Goal: Book appointment/travel/reservation

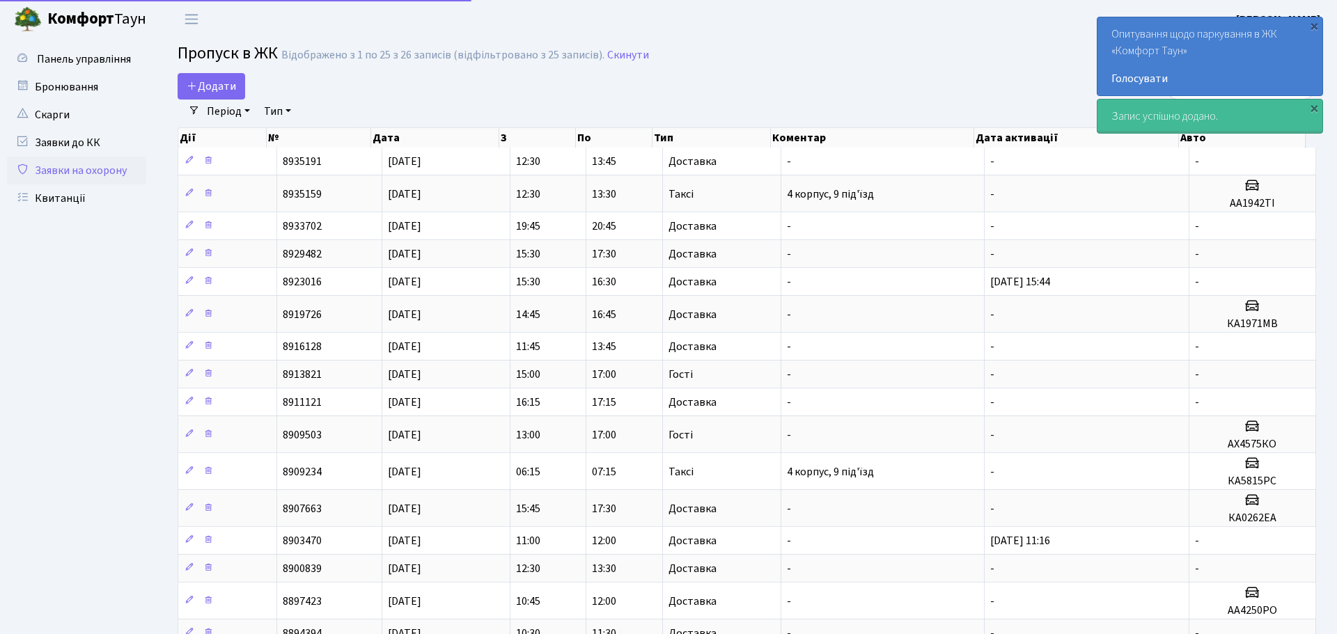
select select "25"
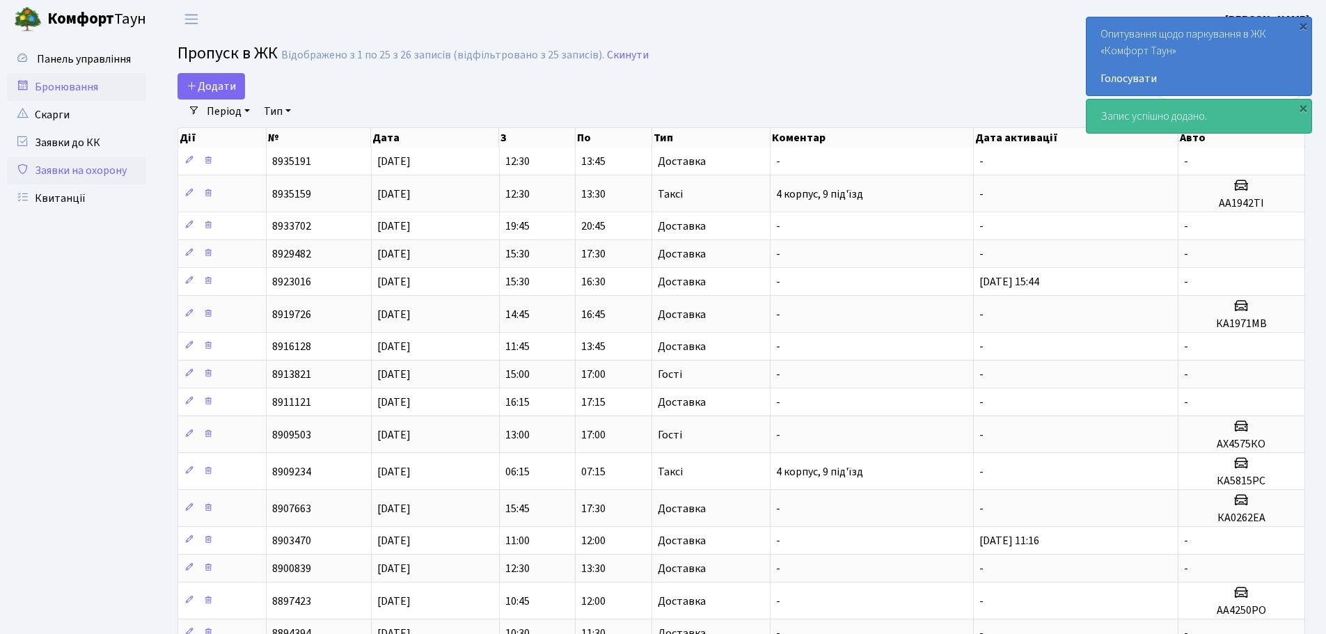
click at [101, 98] on link "Бронювання" at bounding box center [76, 87] width 139 height 28
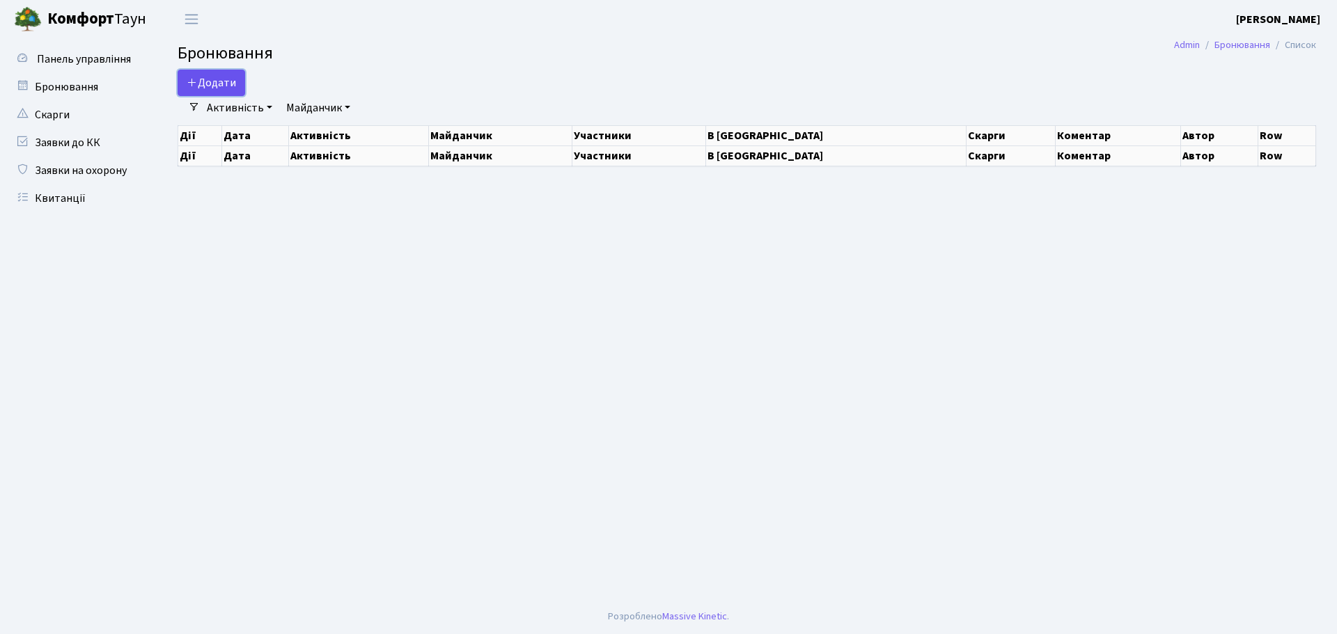
drag, startPoint x: 0, startPoint y: 0, endPoint x: 213, endPoint y: 88, distance: 230.7
click at [213, 88] on button "Додати" at bounding box center [212, 83] width 68 height 26
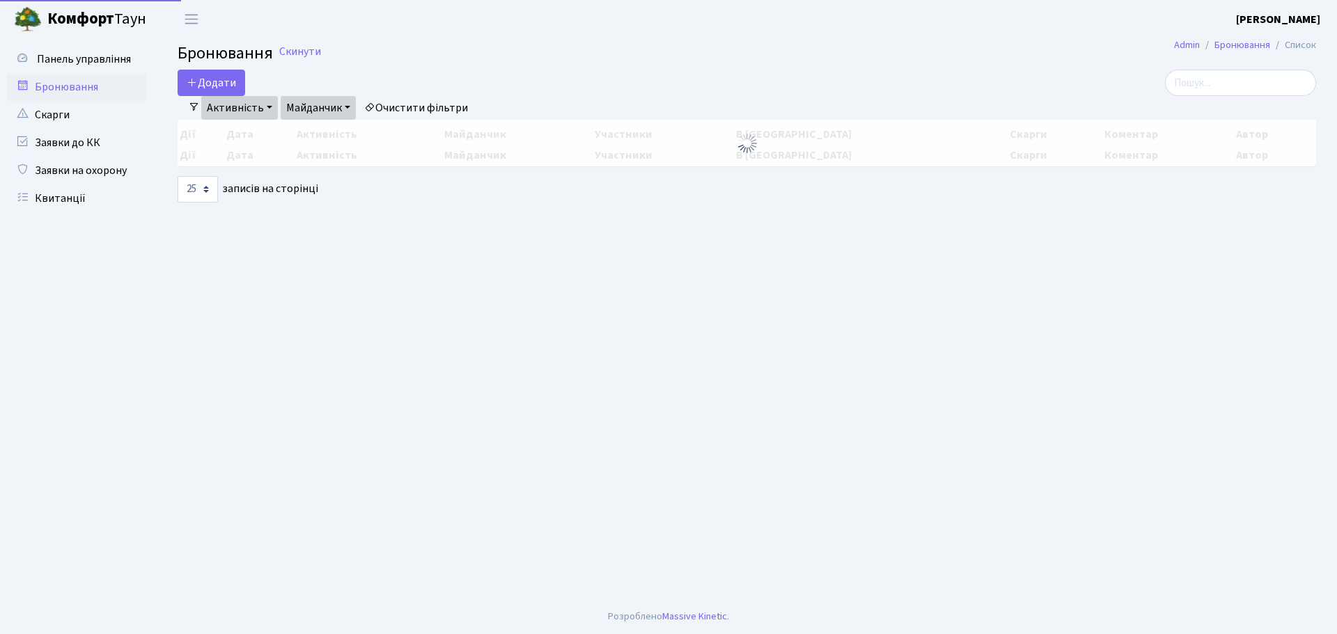
select select "25"
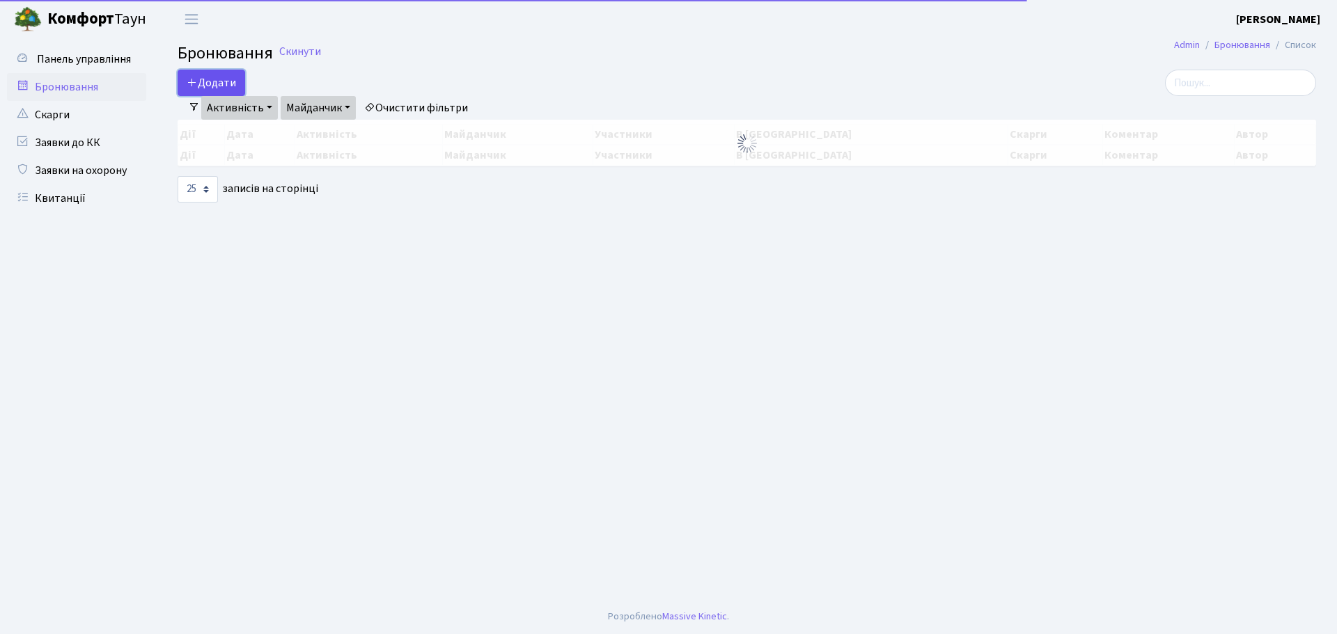
click at [218, 84] on button "Додати" at bounding box center [212, 83] width 68 height 26
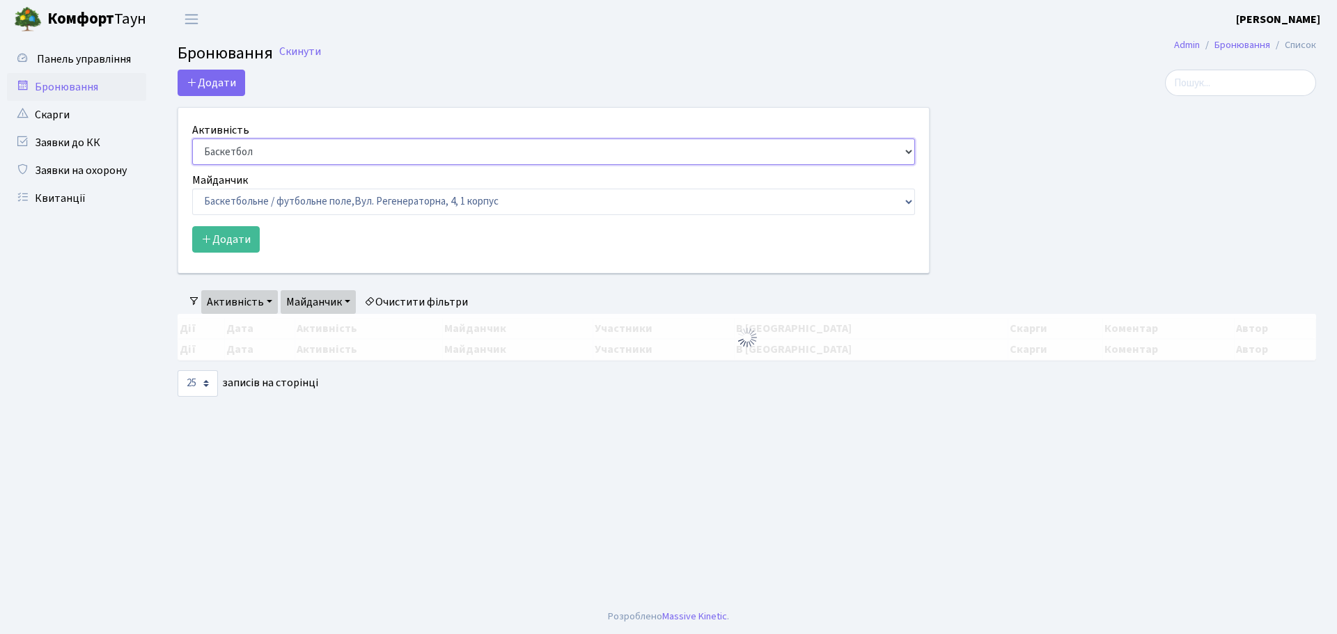
click at [258, 143] on select "Баскетбол Волейбол Йога Катання на роликах Настільний теніс Теніс Футбол Фітнес" at bounding box center [553, 152] width 723 height 26
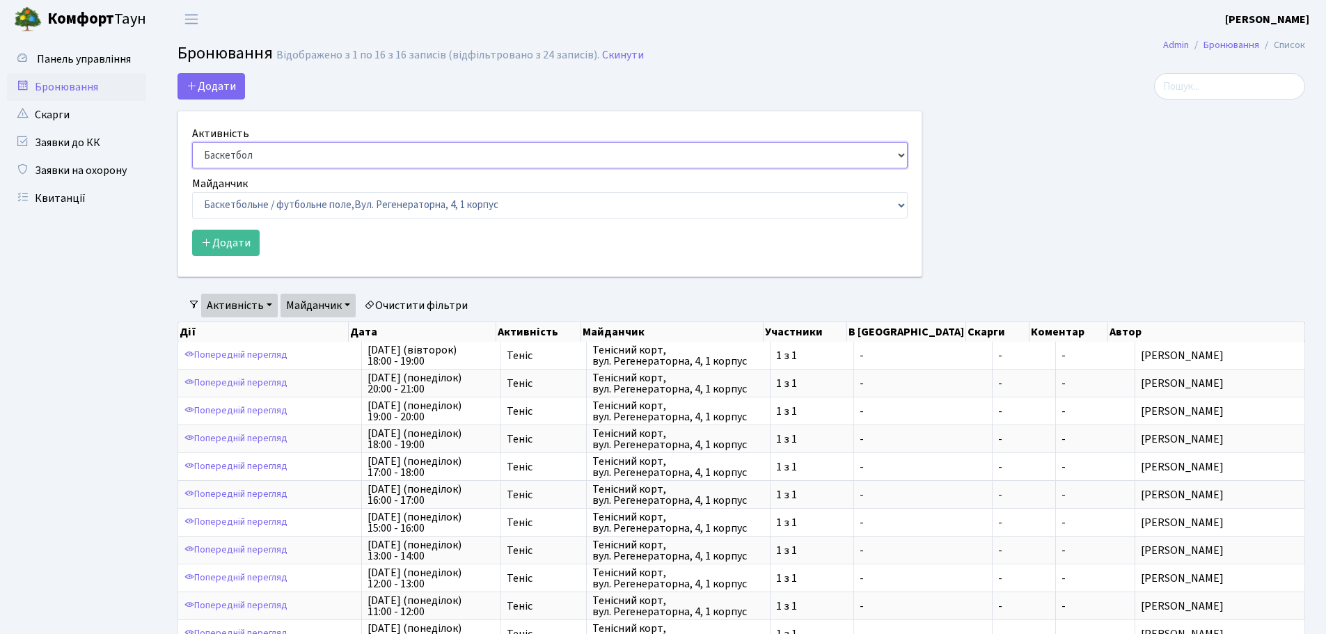
select select "1"
click at [192, 142] on select "Баскетбол Волейбол Йога Катання на роликах Настільний теніс Теніс Футбол Фітнес" at bounding box center [550, 155] width 716 height 26
click at [265, 194] on select "Баскетбольне / футбольне поле, Вул. Регенераторна, 4, 1 корпус Баскетбольне пол…" at bounding box center [550, 205] width 716 height 26
select select "1"
click at [192, 192] on select "Баскетбольне / футбольне поле, Вул. Регенераторна, 4, 1 корпус Баскетбольне пол…" at bounding box center [550, 205] width 716 height 26
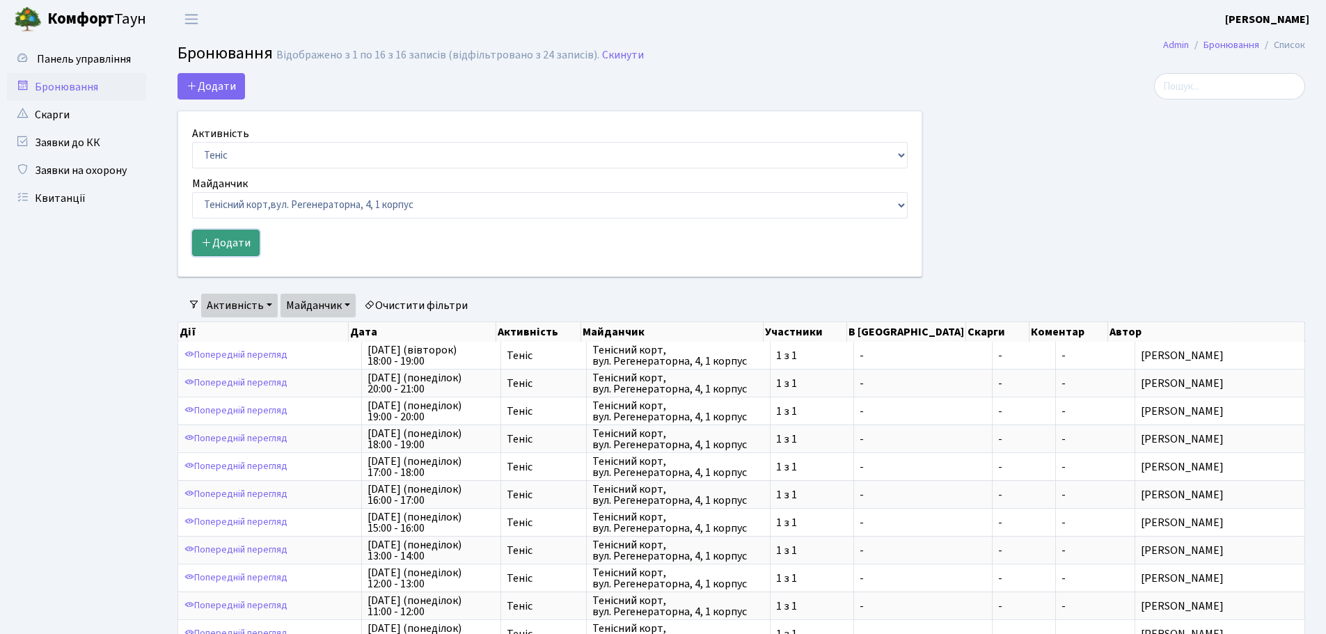
click at [247, 244] on button "Додати" at bounding box center [226, 243] width 68 height 26
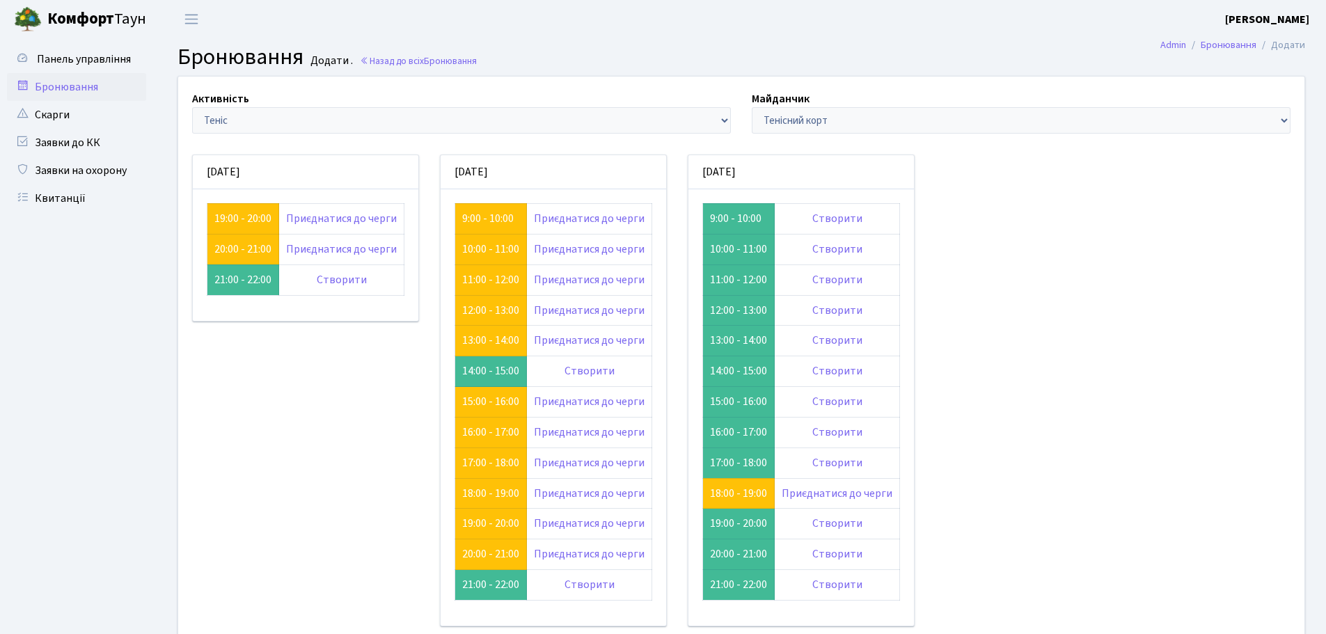
click at [955, 552] on div "Активність - Баскетбол Волейбол Йога Катання на роликах Настільний теніс Теніс …" at bounding box center [741, 377] width 1147 height 601
click at [824, 219] on link "Створити" at bounding box center [837, 218] width 50 height 15
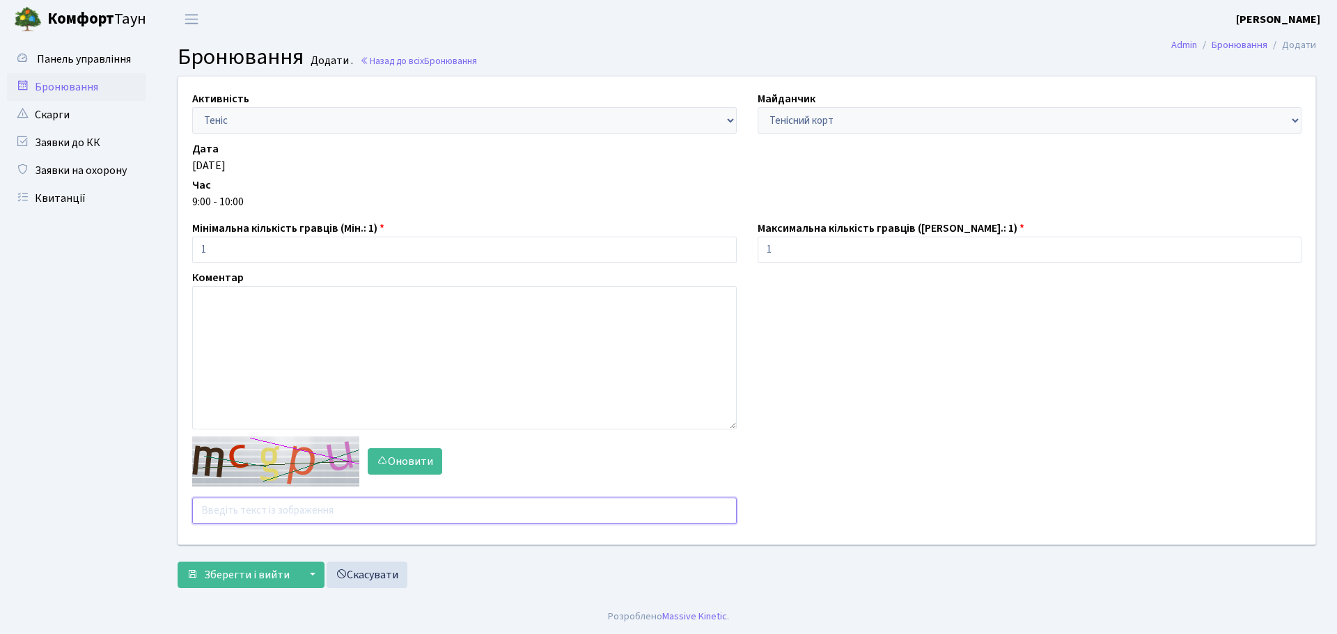
click at [283, 508] on input "text" at bounding box center [464, 511] width 544 height 26
type input "X"
type input "xmnzx"
click at [228, 580] on span "Зберегти і вийти" at bounding box center [247, 574] width 86 height 15
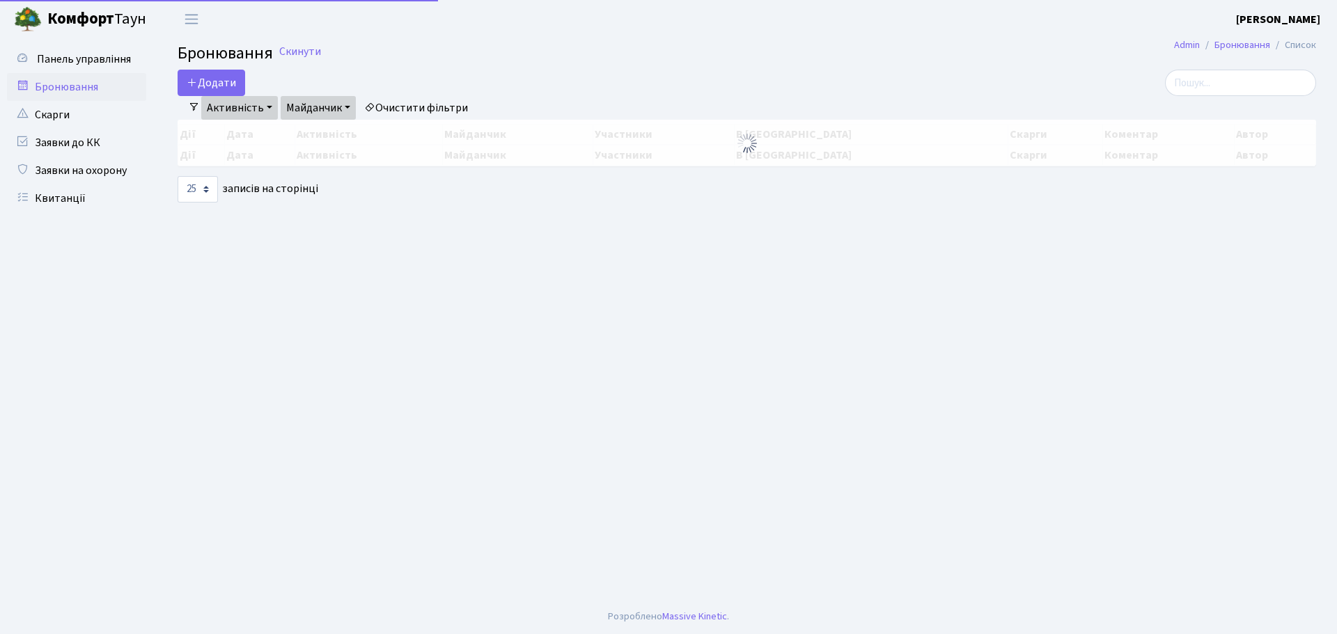
select select "25"
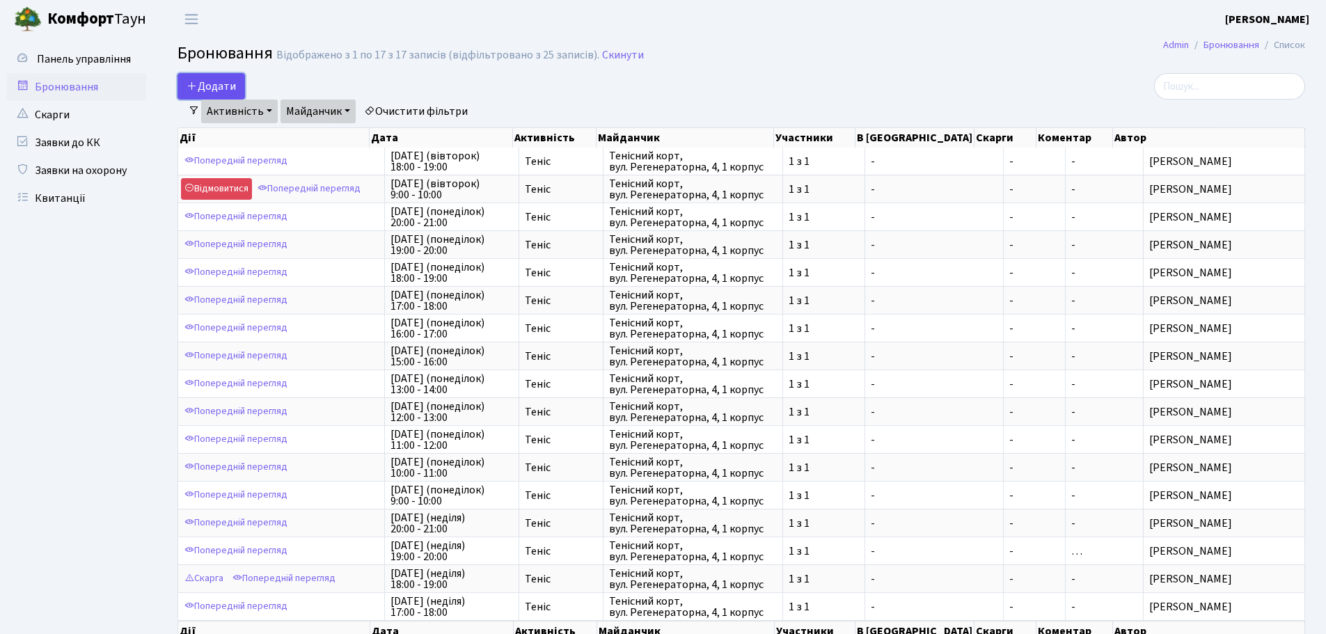
click at [217, 79] on button "Додати" at bounding box center [212, 86] width 68 height 26
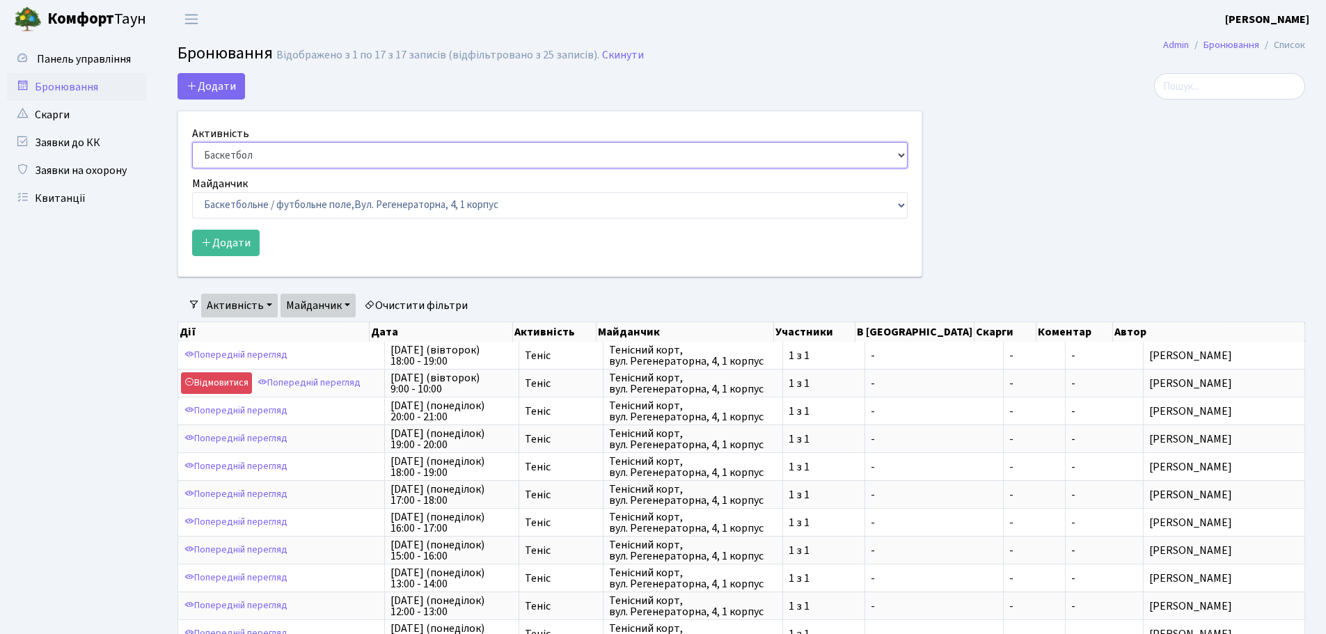
click at [262, 152] on select "Баскетбол Волейбол Йога Катання на роликах Настільний теніс Теніс Футбол Фітнес" at bounding box center [550, 155] width 716 height 26
select select "1"
click at [192, 142] on select "Баскетбол Волейбол Йога Катання на роликах Настільний теніс Теніс Футбол Фітнес" at bounding box center [550, 155] width 716 height 26
click at [272, 205] on select "Баскетбольне / футбольне поле, Вул. Регенераторна, 4, 1 корпус Баскетбольне пол…" at bounding box center [550, 205] width 716 height 26
select select "1"
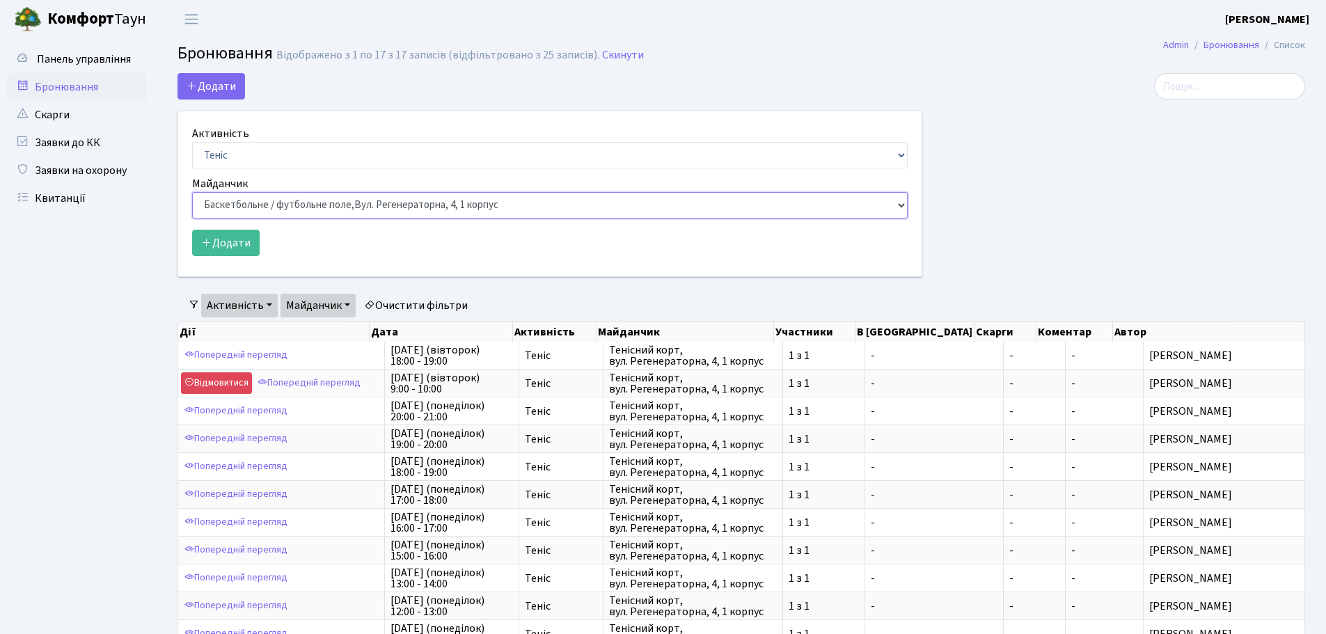
click at [192, 192] on select "Баскетбольне / футбольне поле, Вул. Регенераторна, 4, 1 корпус Баскетбольне пол…" at bounding box center [550, 205] width 716 height 26
click at [226, 244] on button "Додати" at bounding box center [226, 243] width 68 height 26
